Goal: Transaction & Acquisition: Purchase product/service

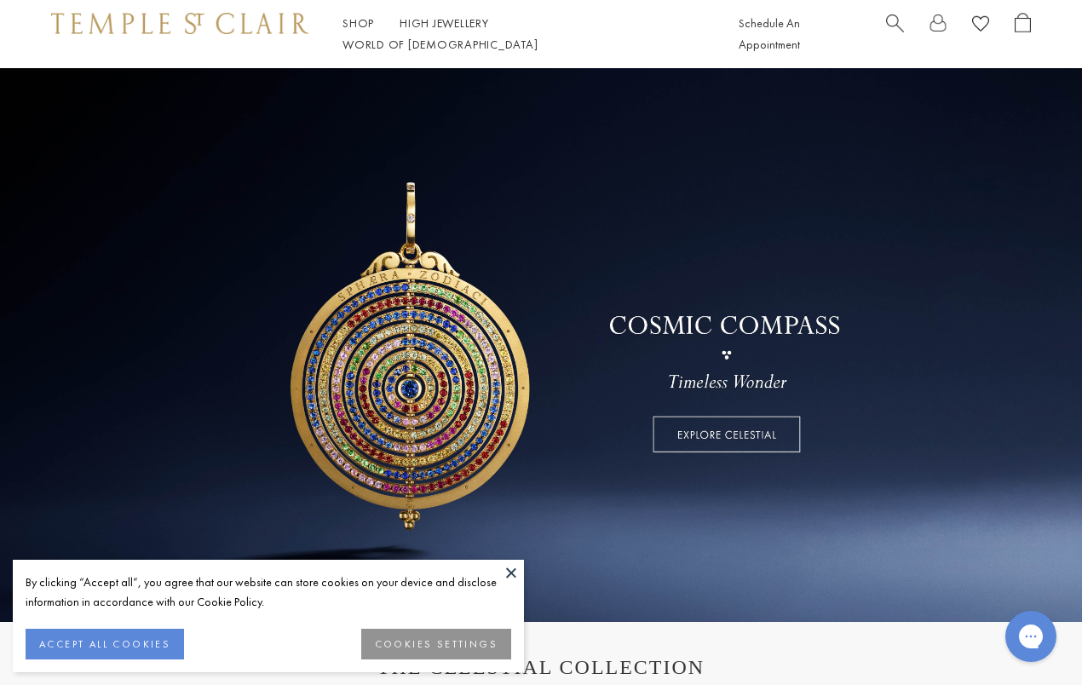
click at [513, 571] on button at bounding box center [511, 573] width 26 height 26
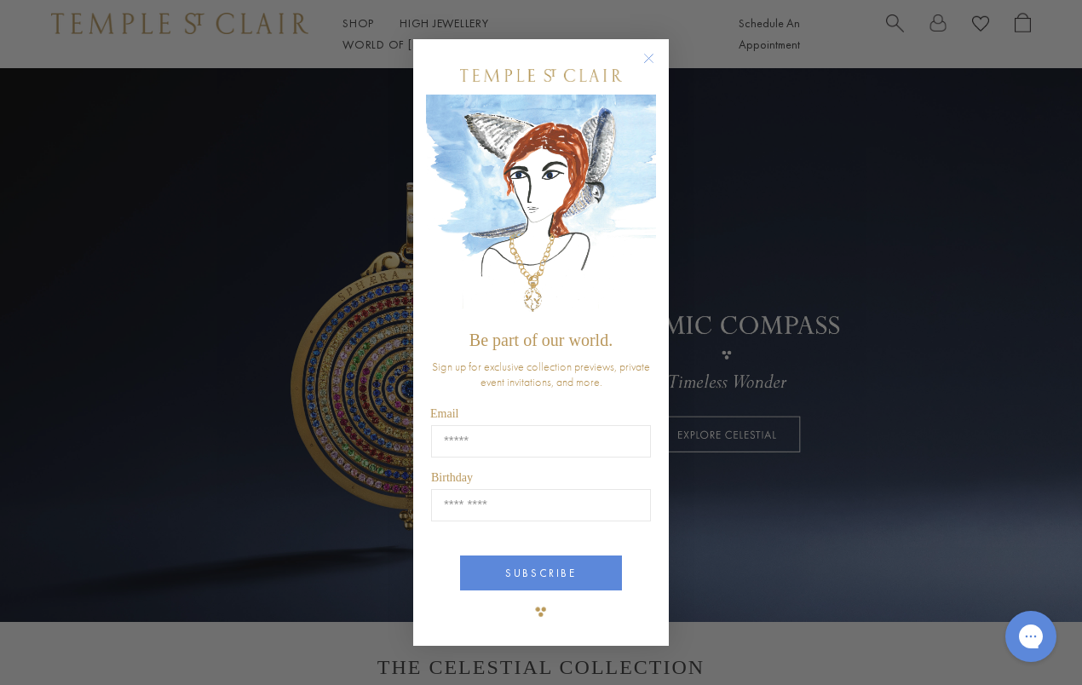
click at [653, 59] on circle "Close dialog" at bounding box center [649, 59] width 20 height 20
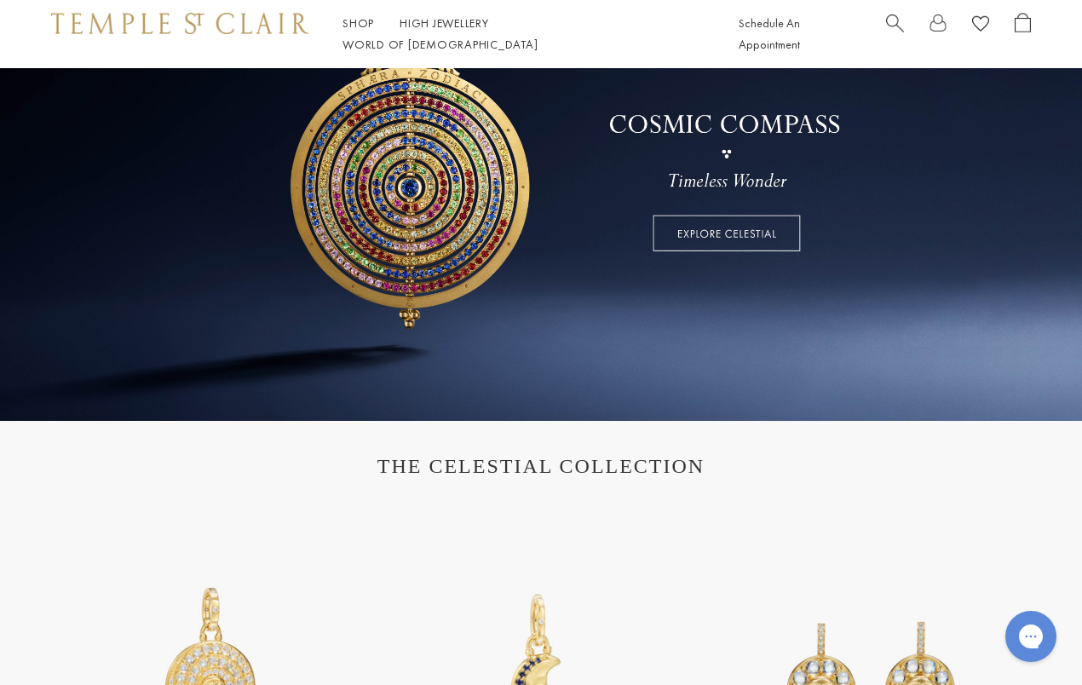
scroll to position [176, 0]
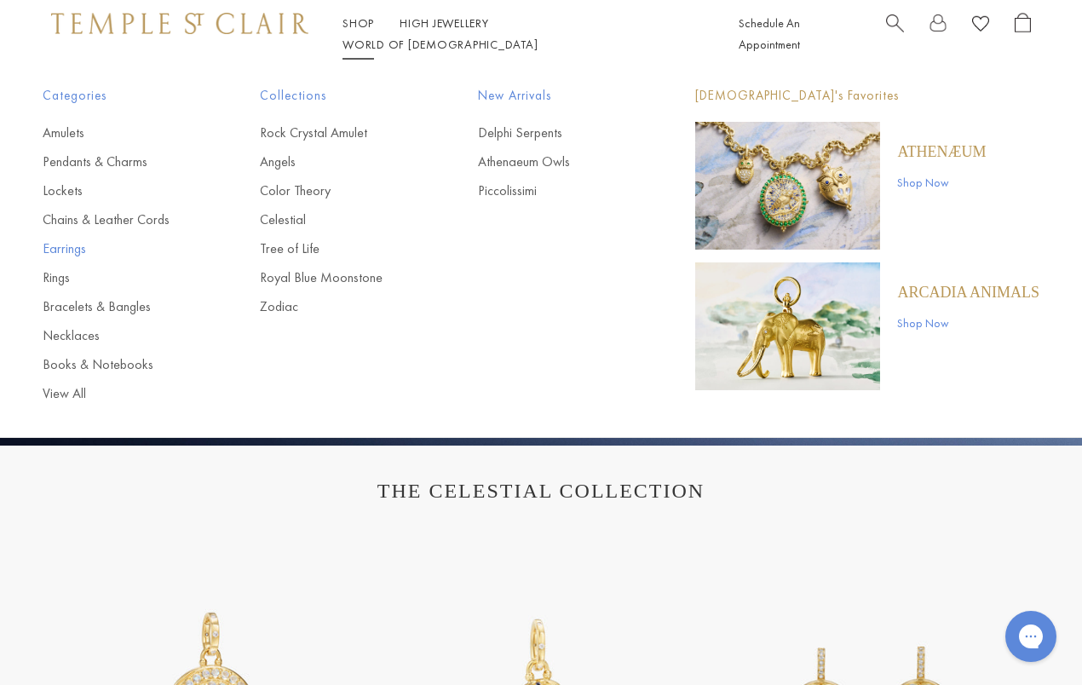
click at [66, 251] on link "Earrings" at bounding box center [117, 248] width 149 height 19
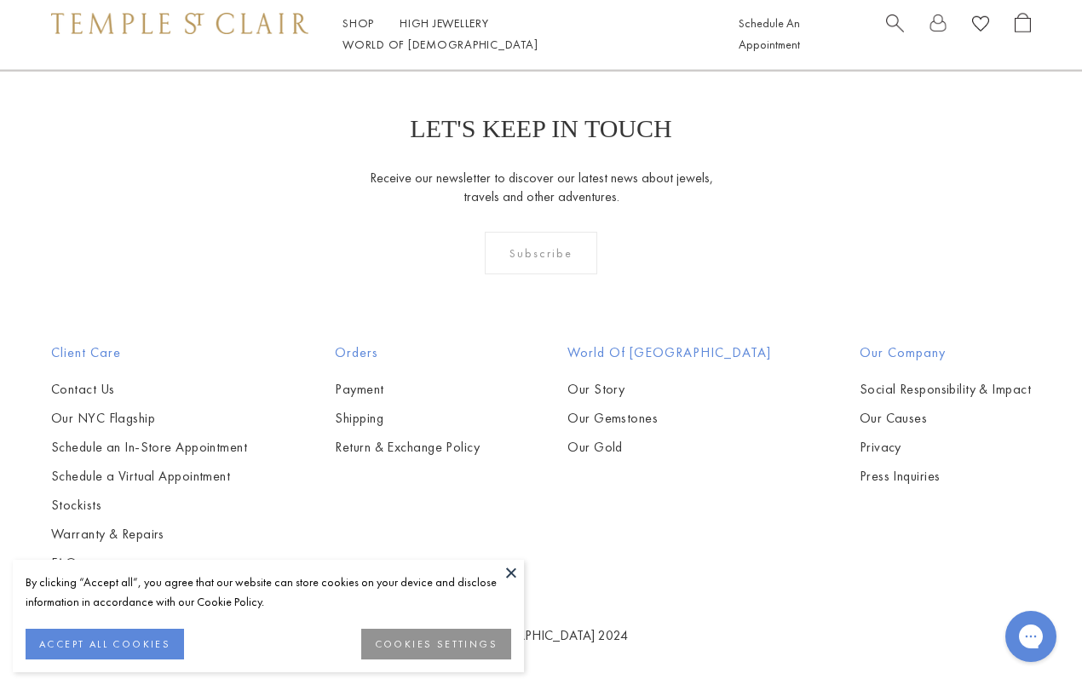
scroll to position [6699, 0]
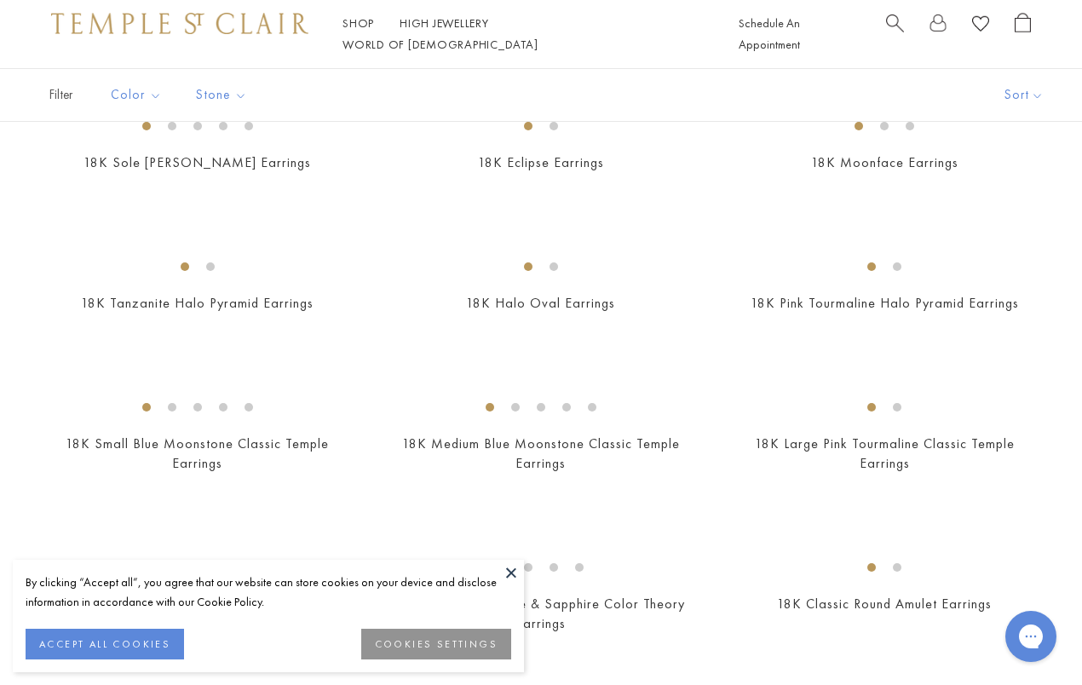
scroll to position [565, 0]
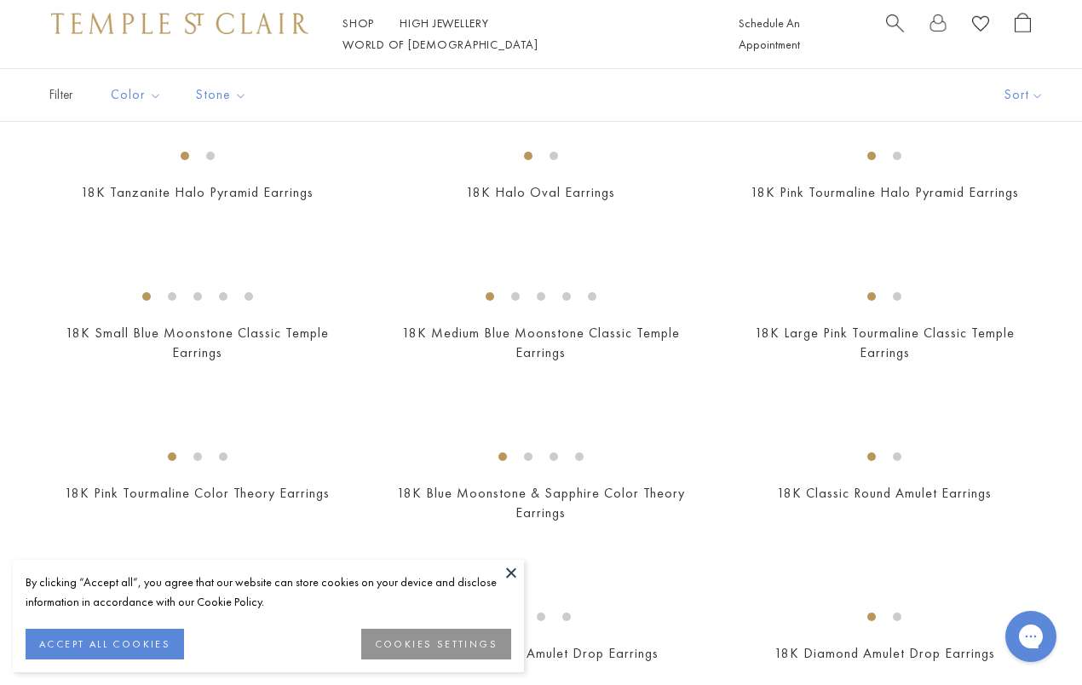
click at [0, 0] on img at bounding box center [0, 0] width 0 height 0
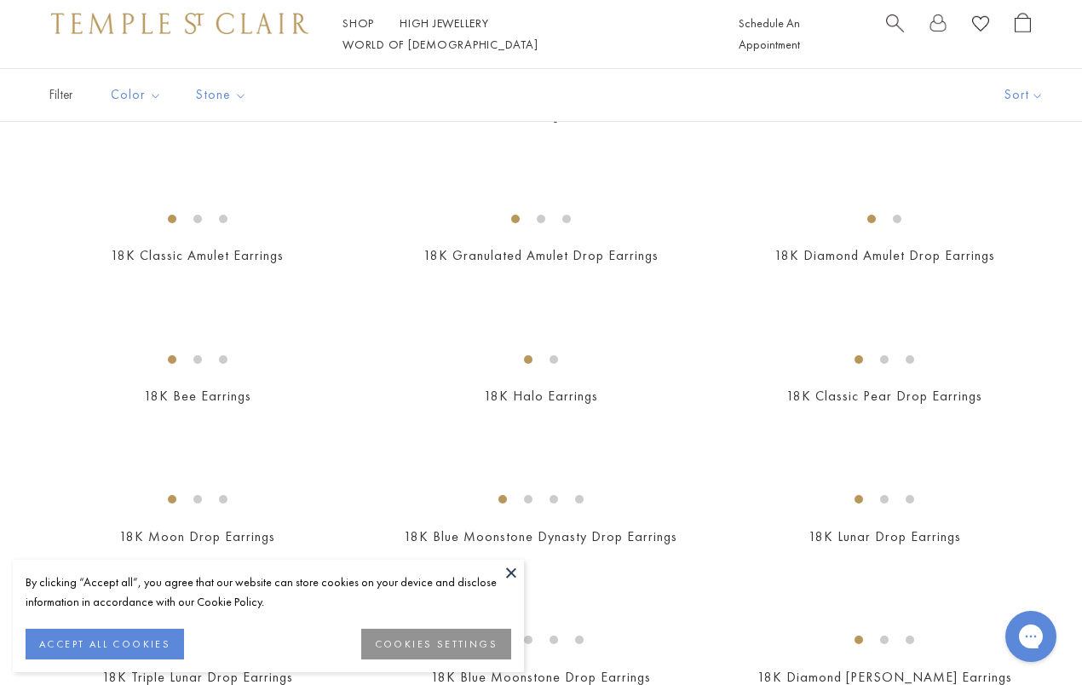
scroll to position [966, 0]
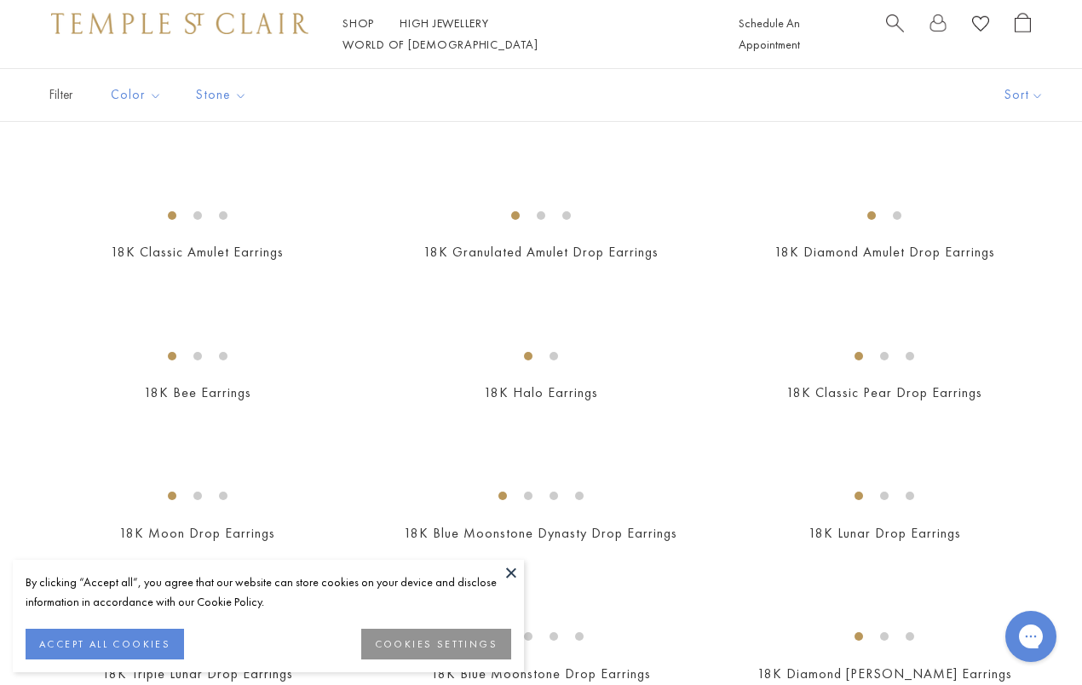
click at [0, 0] on img at bounding box center [0, 0] width 0 height 0
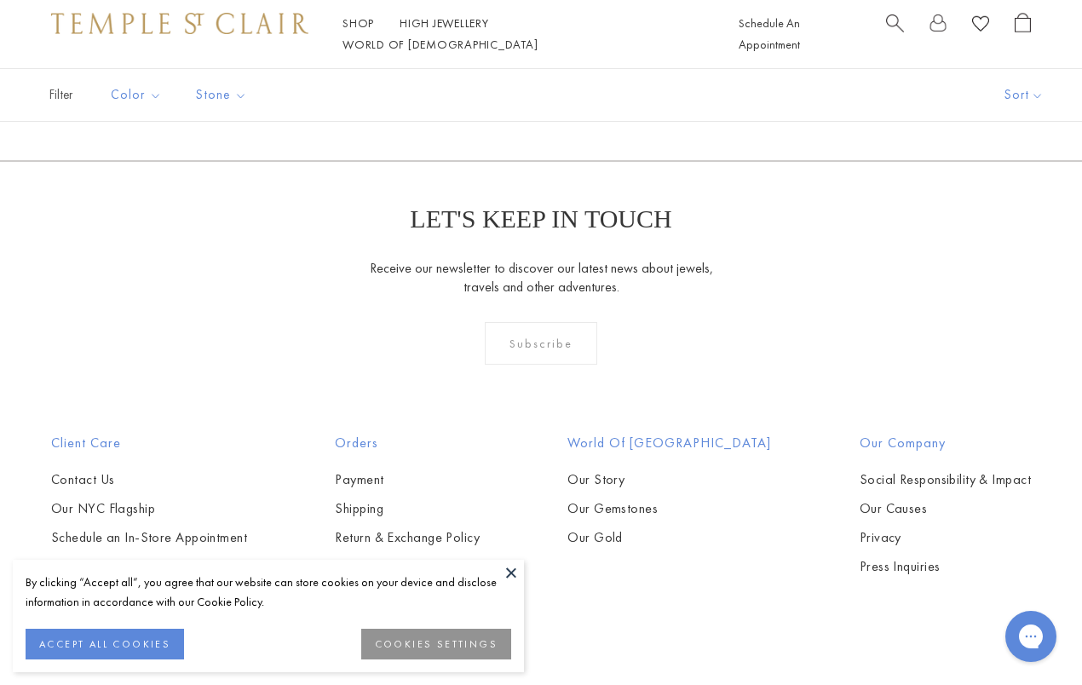
scroll to position [2154, 0]
click at [0, 0] on img at bounding box center [0, 0] width 0 height 0
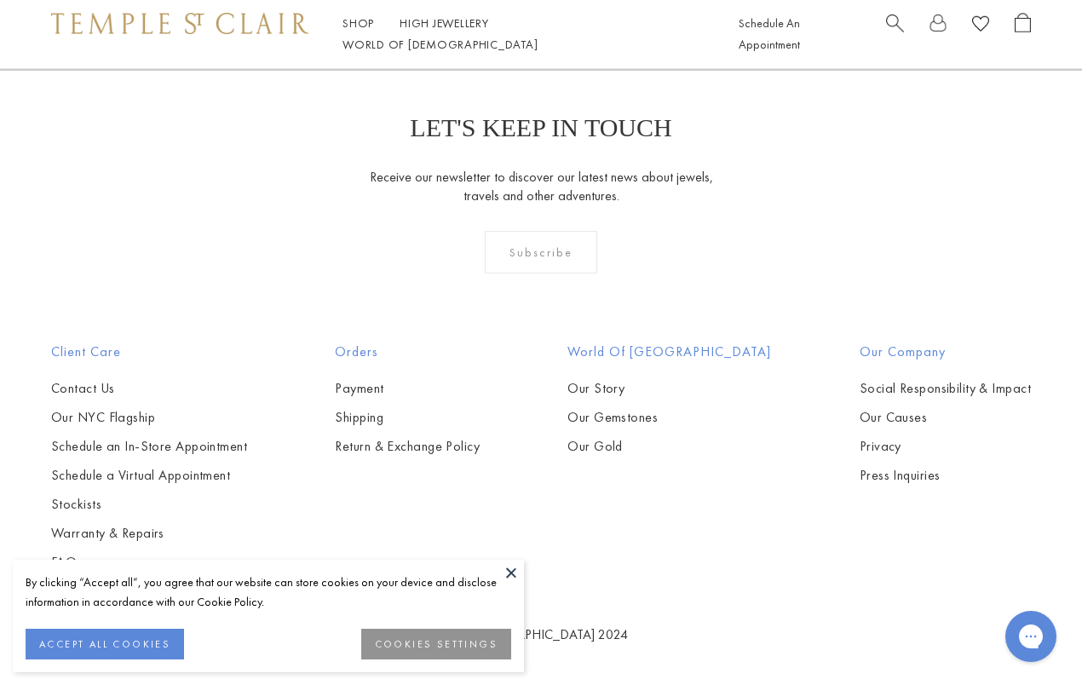
scroll to position [4012, 0]
click at [0, 0] on img at bounding box center [0, 0] width 0 height 0
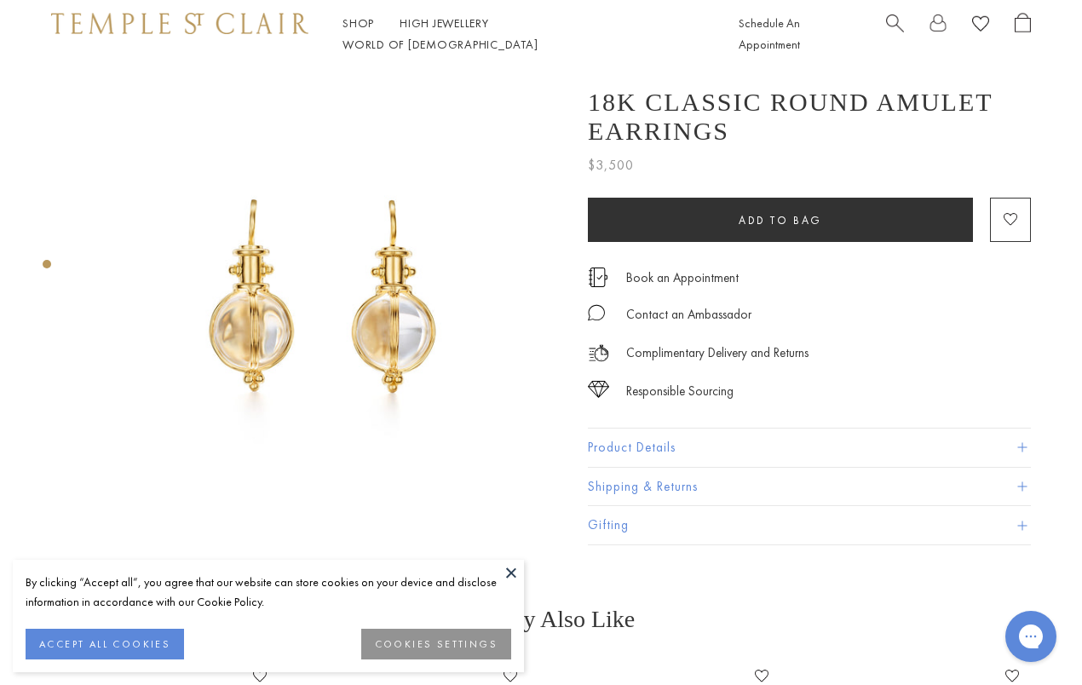
click at [152, 639] on button "ACCEPT ALL COOKIES" at bounding box center [105, 644] width 158 height 31
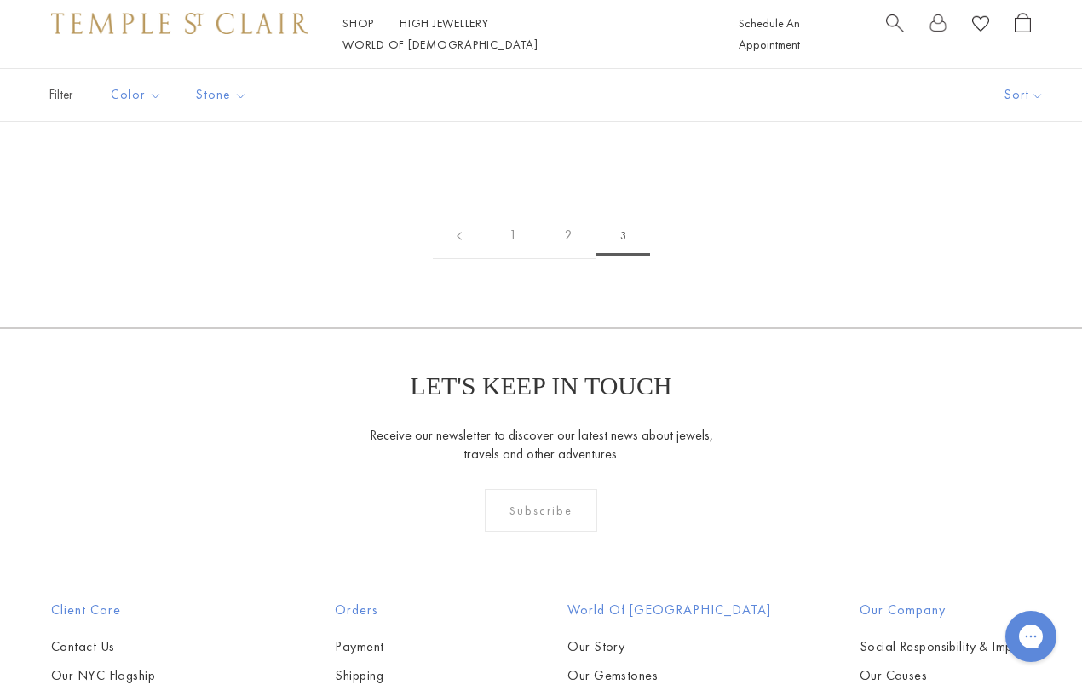
scroll to position [266, 0]
